Goal: Transaction & Acquisition: Subscribe to service/newsletter

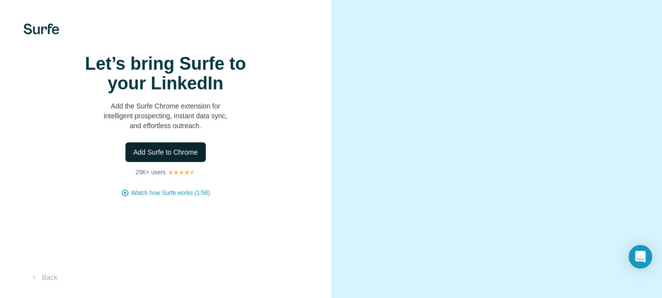
click at [176, 157] on span "Add Surfe to Chrome" at bounding box center [165, 152] width 65 height 10
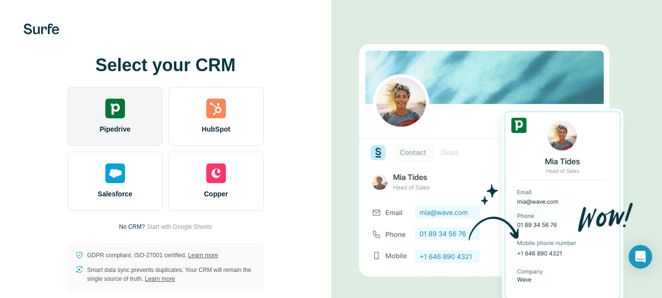
click at [105, 127] on span "Pipedrive" at bounding box center [115, 129] width 31 height 10
click at [136, 117] on div "Pipedrive" at bounding box center [115, 116] width 95 height 59
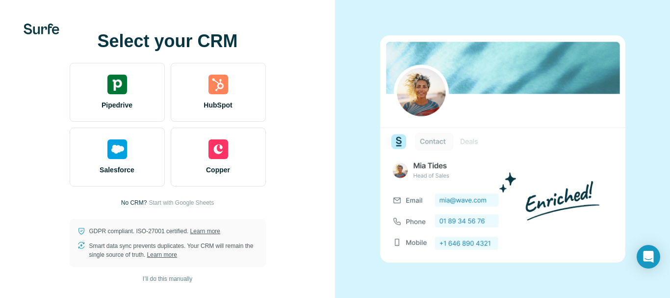
click at [42, 104] on div "Select your CRM Pipedrive HubSpot Salesforce Copper No CRM? Start with Google S…" at bounding box center [168, 148] width 296 height 235
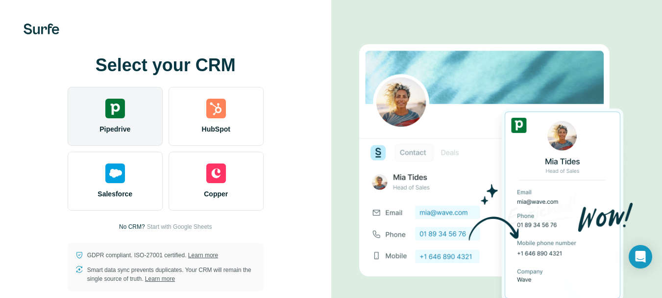
click at [112, 99] on div at bounding box center [115, 109] width 20 height 20
